Goal: Task Accomplishment & Management: Manage account settings

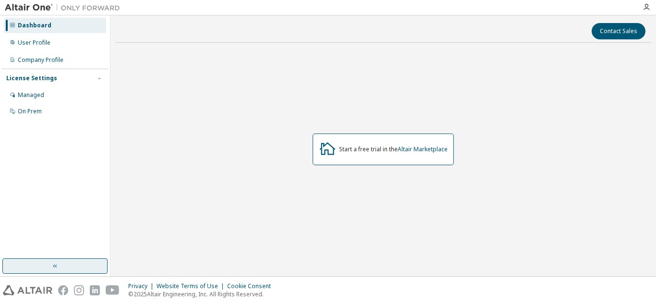
click at [74, 263] on button "button" at bounding box center [54, 265] width 105 height 15
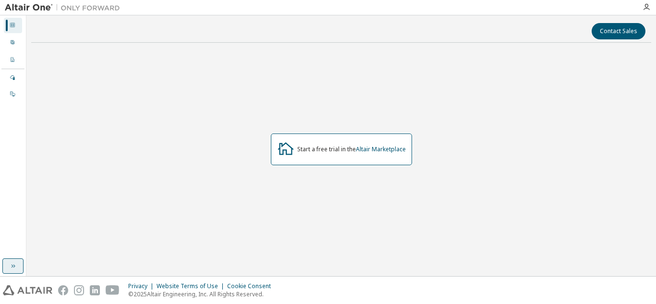
click at [9, 270] on button "button" at bounding box center [12, 265] width 21 height 15
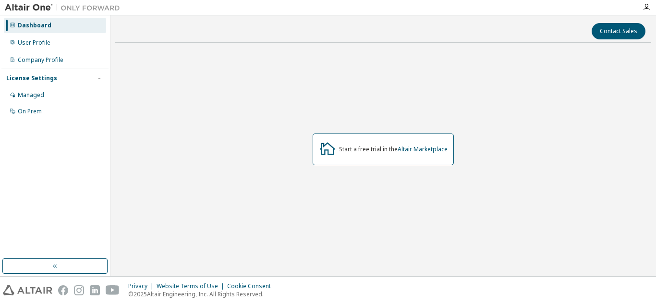
click at [59, 22] on div "Dashboard" at bounding box center [55, 25] width 102 height 15
click at [54, 45] on div "User Profile" at bounding box center [55, 42] width 102 height 15
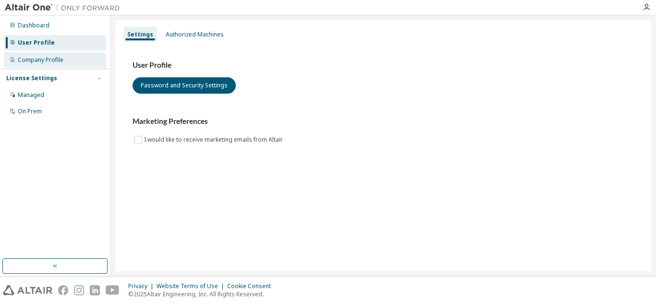
click at [54, 60] on div "Company Profile" at bounding box center [41, 60] width 46 height 8
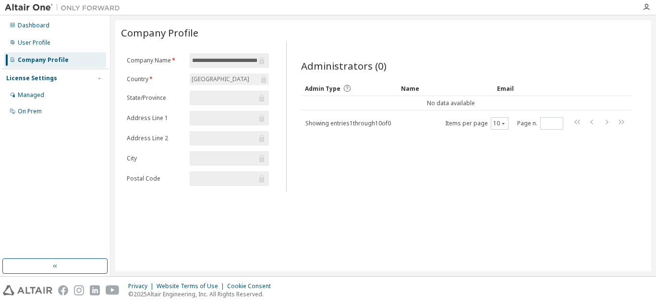
click at [47, 80] on div "License Settings" at bounding box center [31, 78] width 51 height 8
click at [43, 93] on div "Managed" at bounding box center [31, 95] width 26 height 8
